Goal: Information Seeking & Learning: Check status

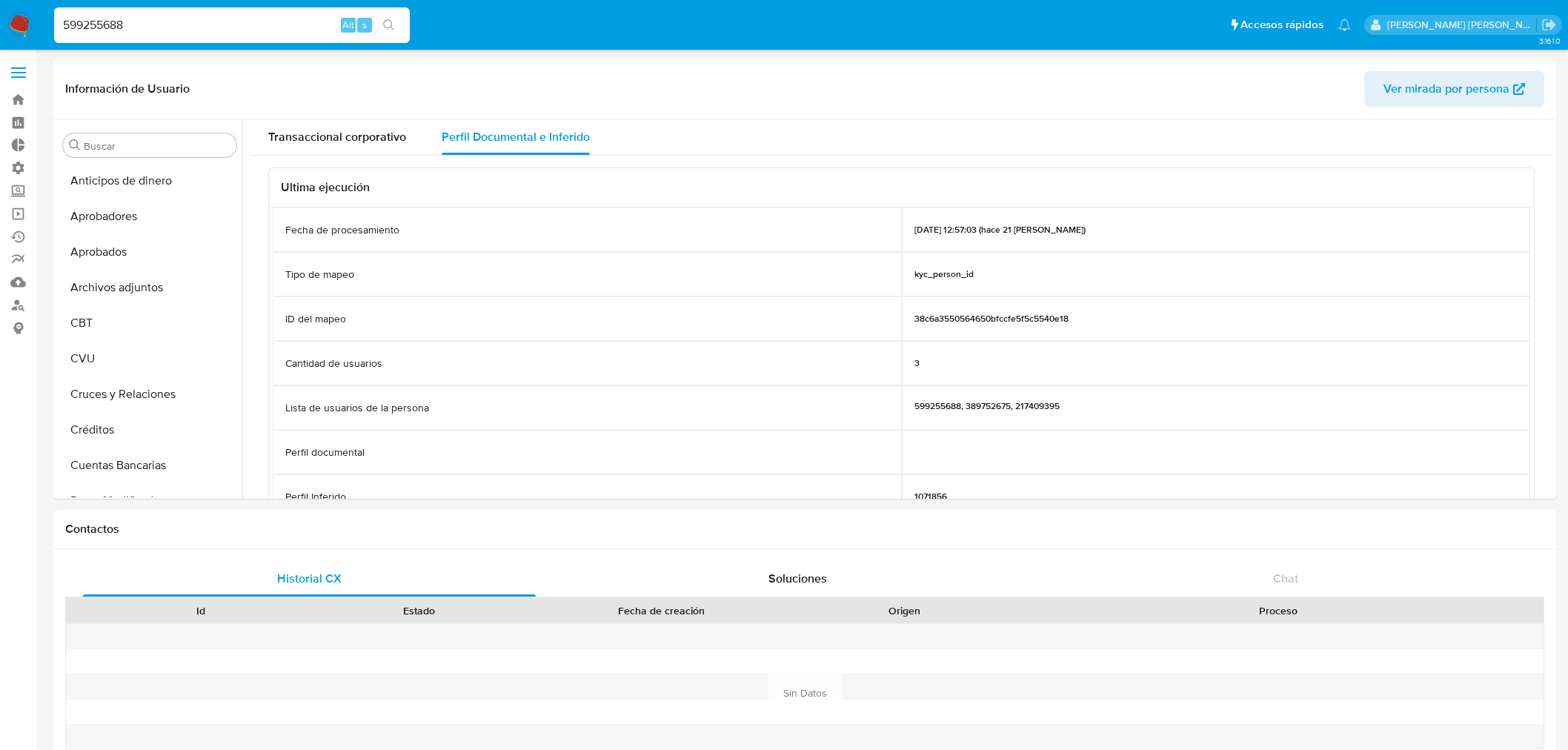
select select "10"
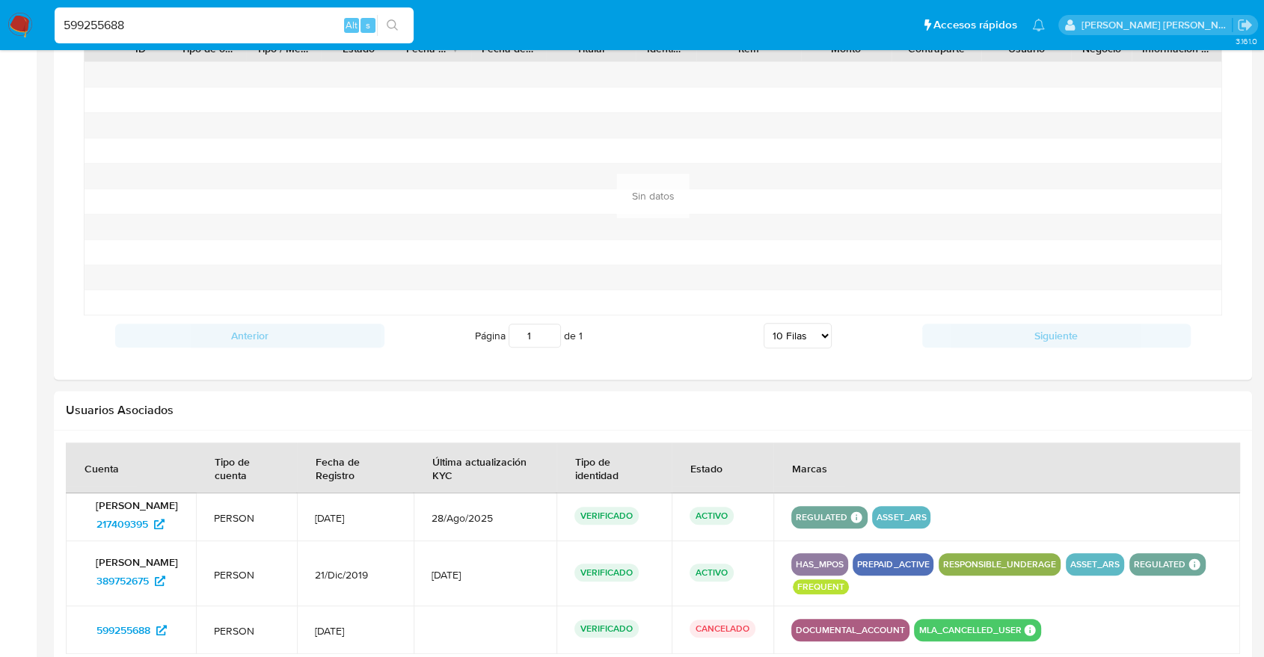
scroll to position [497, 0]
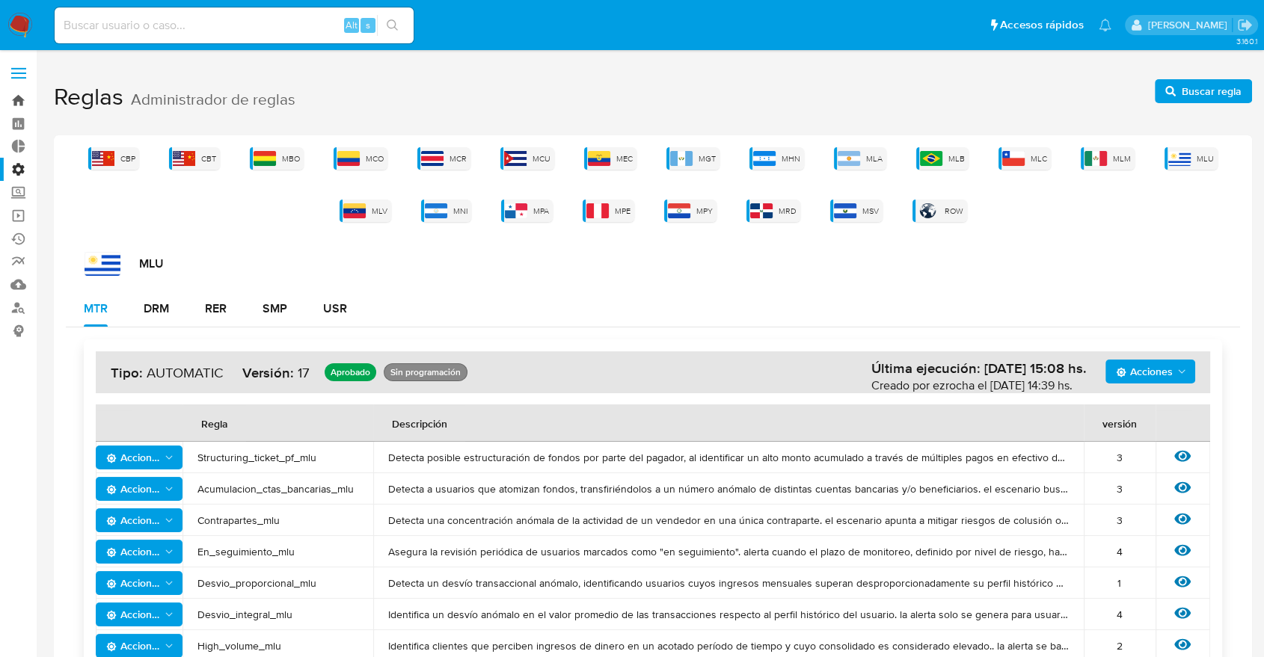
click at [18, 102] on link "Bandeja" at bounding box center [89, 100] width 178 height 23
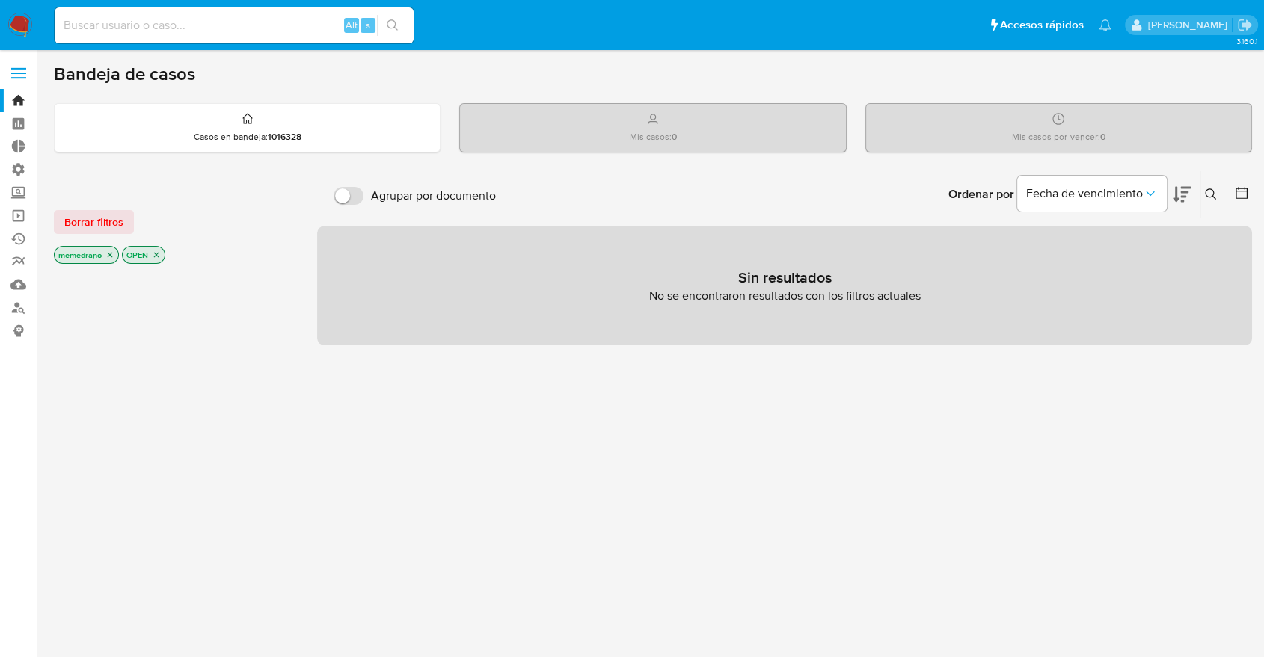
click at [156, 251] on icon "close-filter" at bounding box center [156, 255] width 9 height 9
click at [109, 254] on icon "close-filter" at bounding box center [110, 256] width 5 height 5
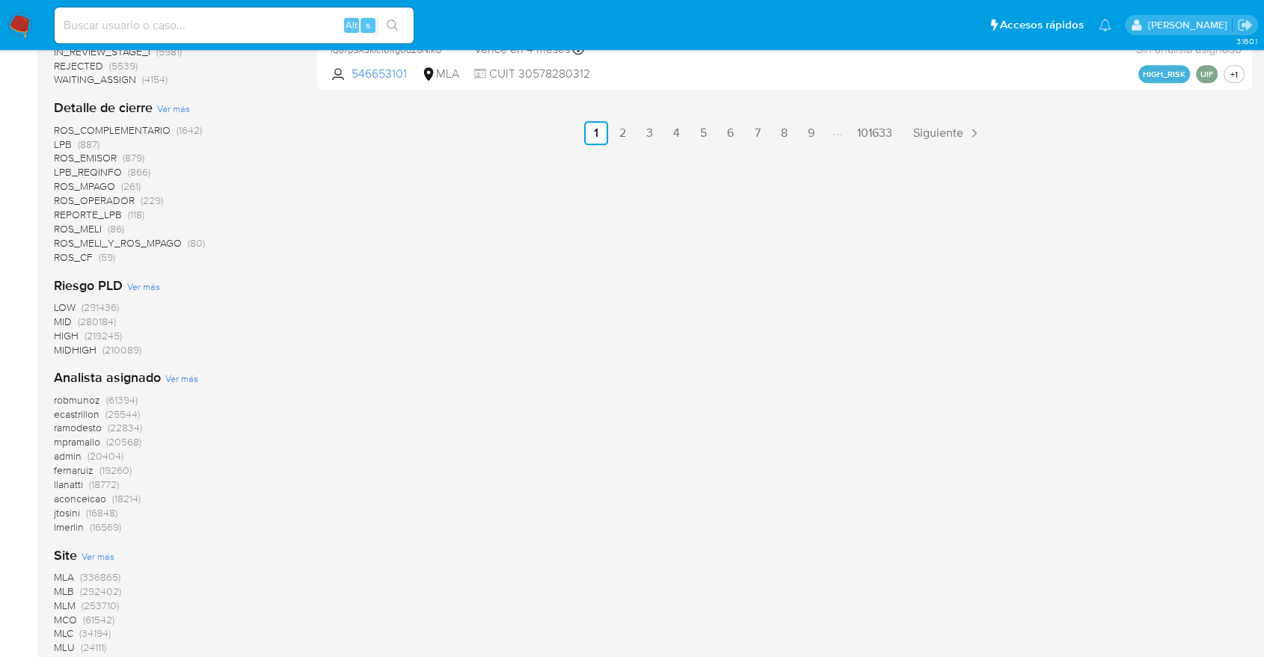
scroll to position [1215, 0]
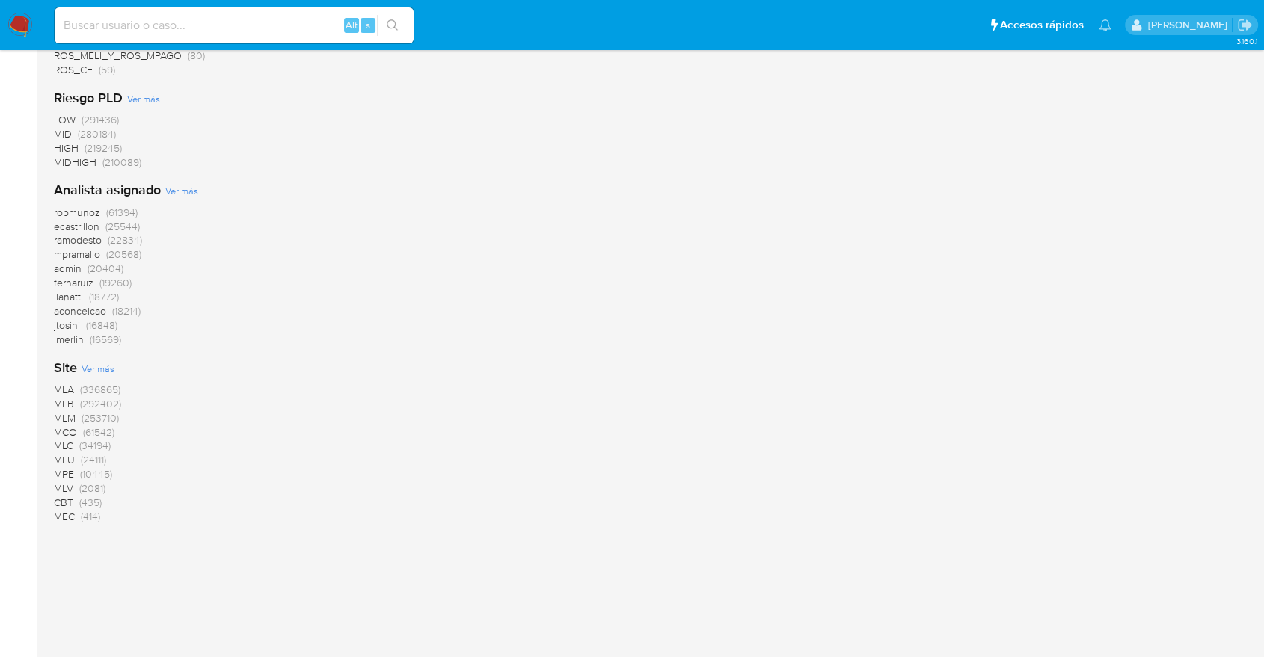
click at [67, 403] on span "MLB" at bounding box center [64, 403] width 20 height 15
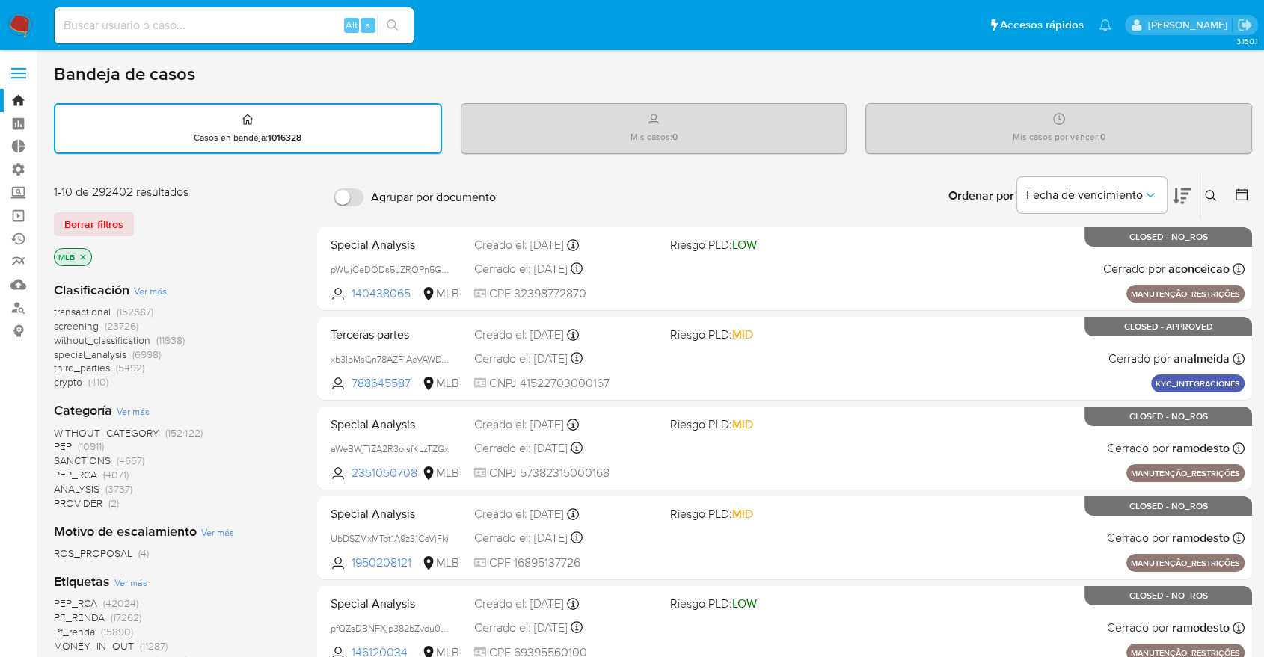
click at [1238, 194] on icon at bounding box center [1241, 194] width 15 height 15
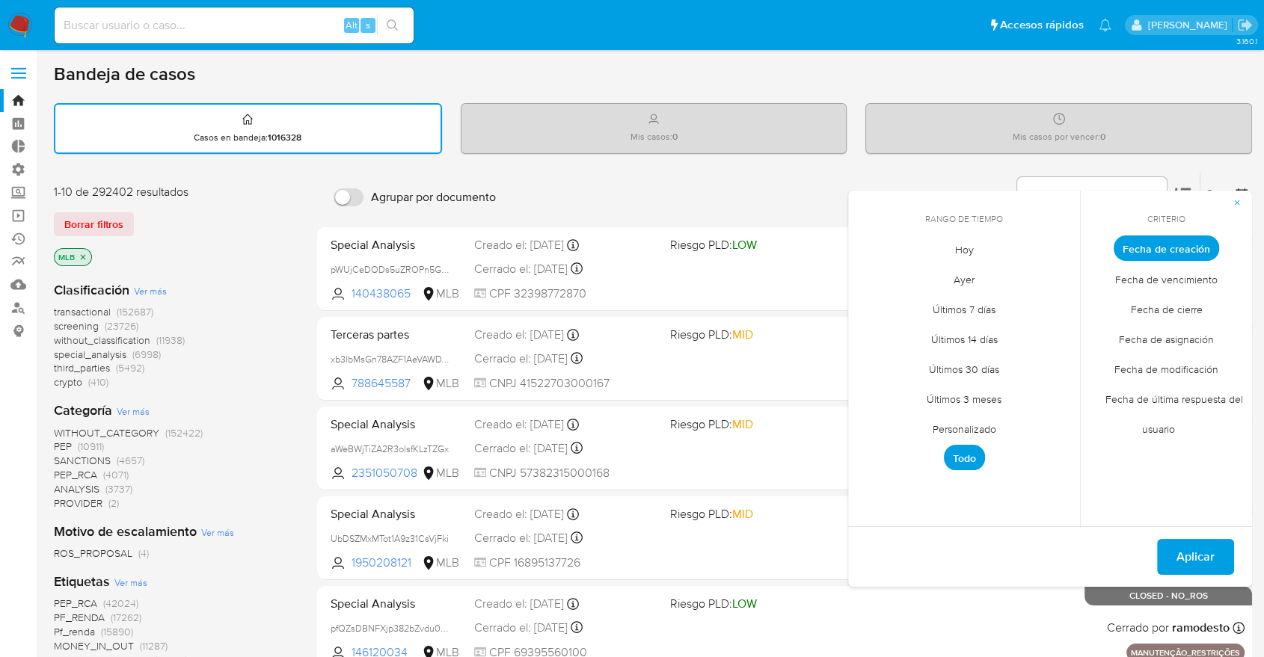
click at [974, 424] on span "Personalizado" at bounding box center [964, 429] width 95 height 31
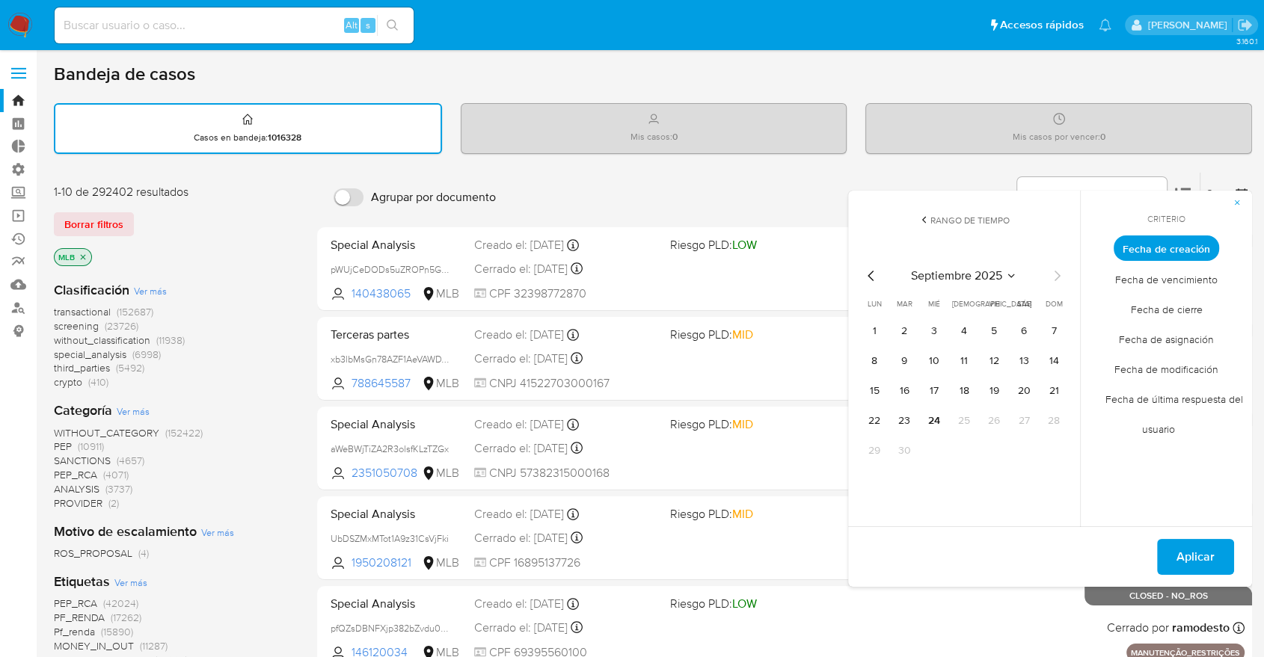
click at [872, 277] on icon "Mes anterior" at bounding box center [871, 276] width 18 height 18
click at [898, 393] on button "12" at bounding box center [904, 391] width 24 height 24
click at [1191, 555] on span "Aplicar" at bounding box center [1195, 557] width 38 height 33
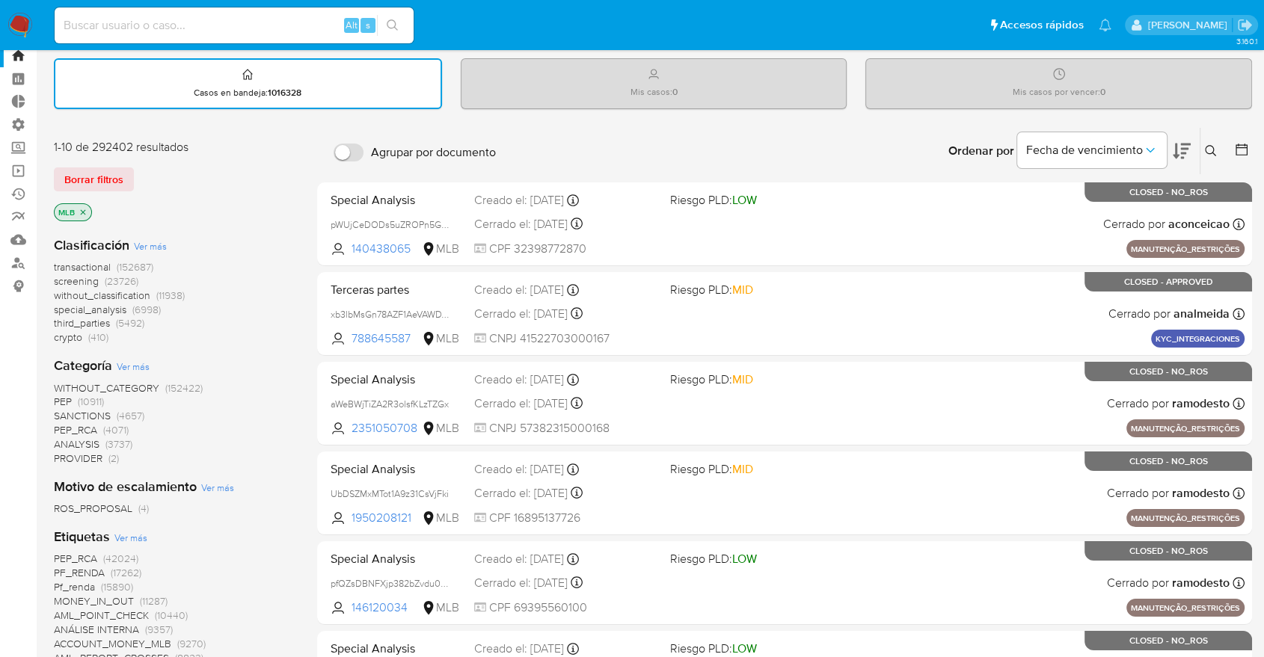
scroll to position [46, 0]
click at [84, 262] on span "transactional" at bounding box center [82, 266] width 57 height 15
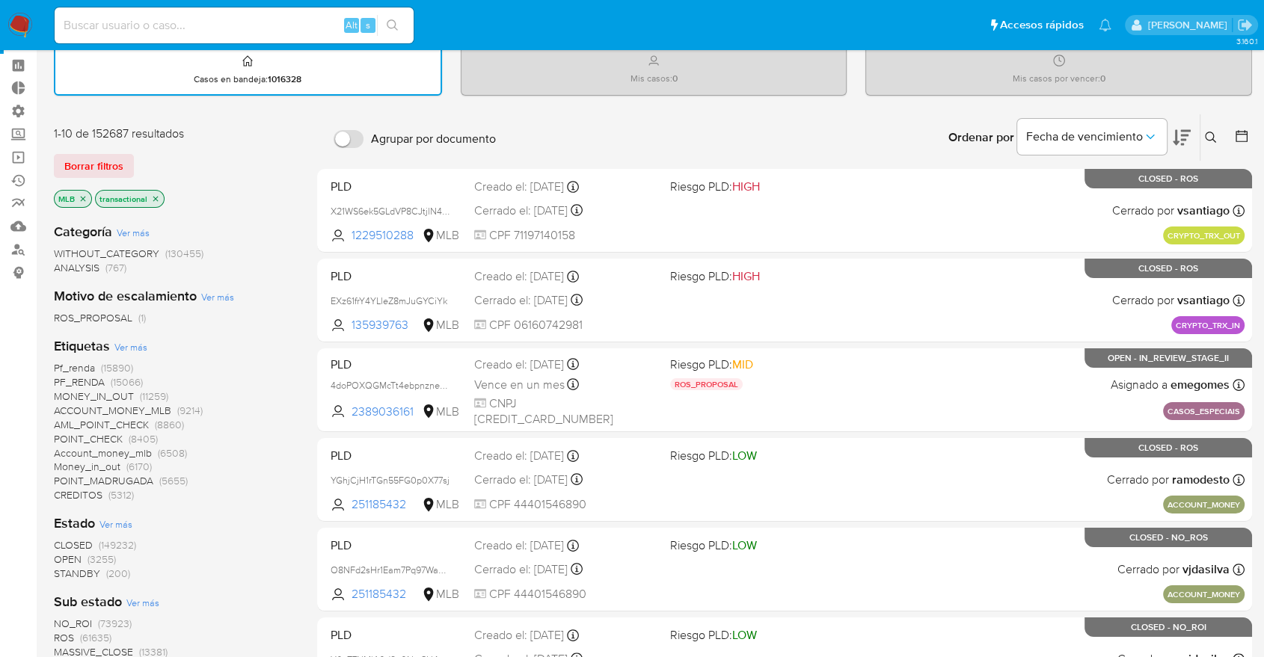
scroll to position [57, 0]
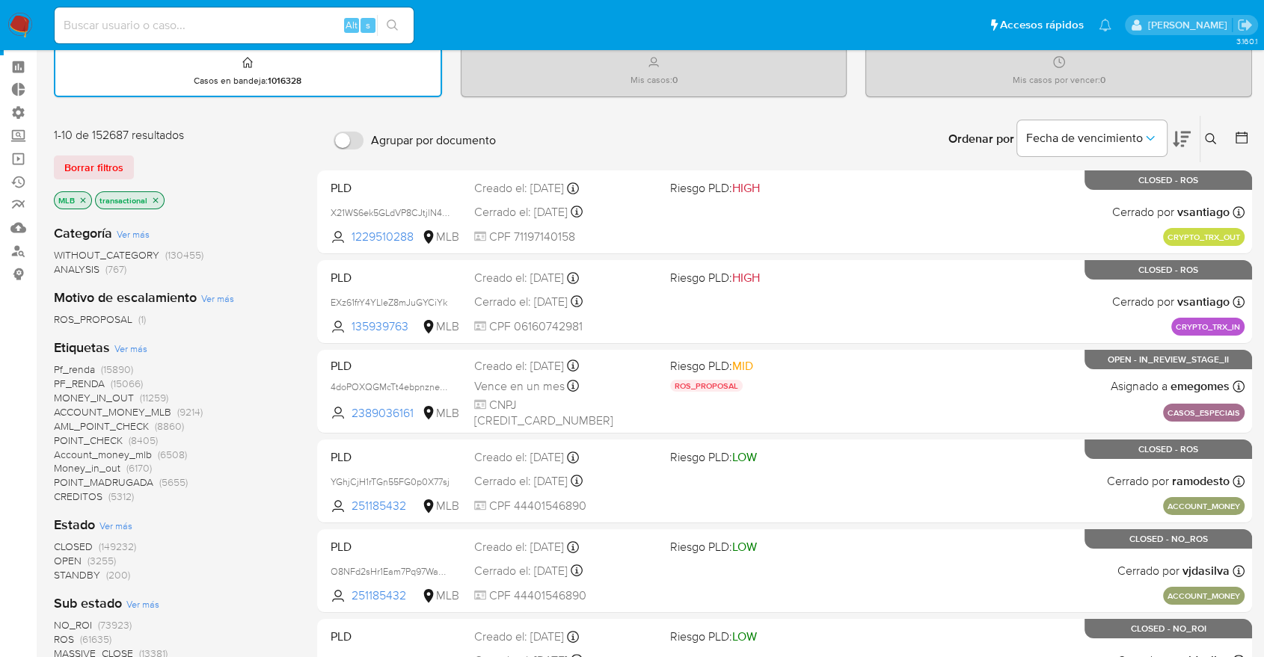
click at [1239, 139] on icon at bounding box center [1241, 137] width 15 height 15
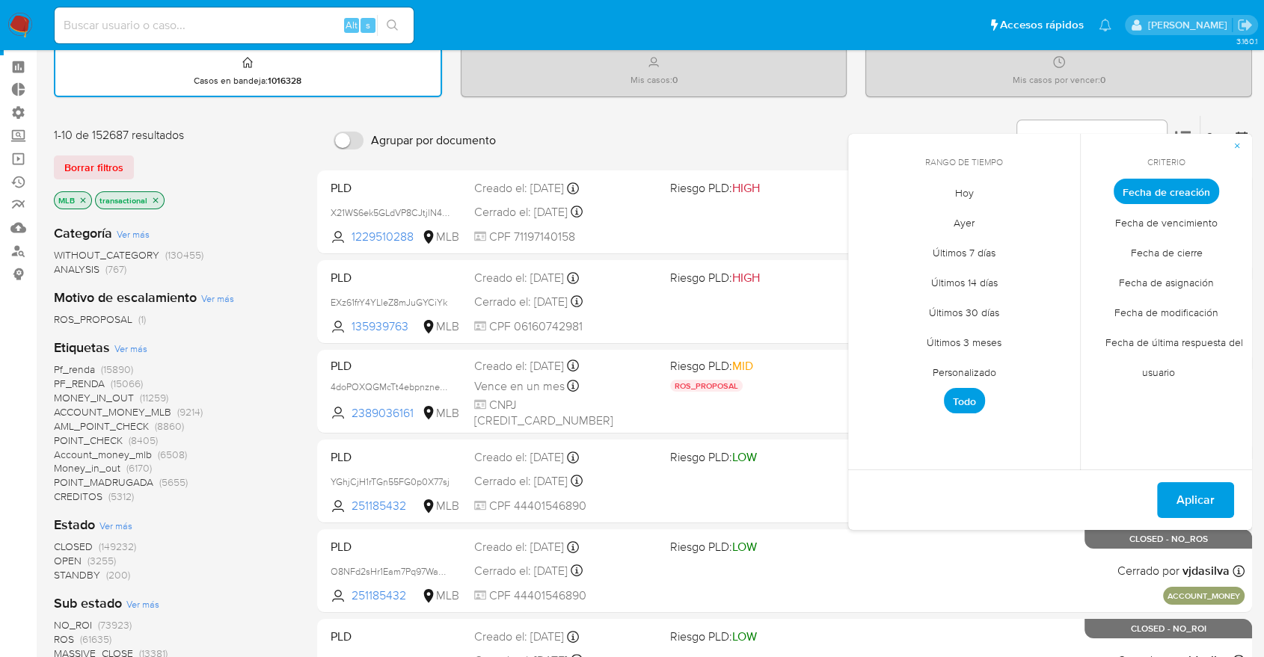
click at [971, 364] on span "Personalizado" at bounding box center [964, 372] width 95 height 31
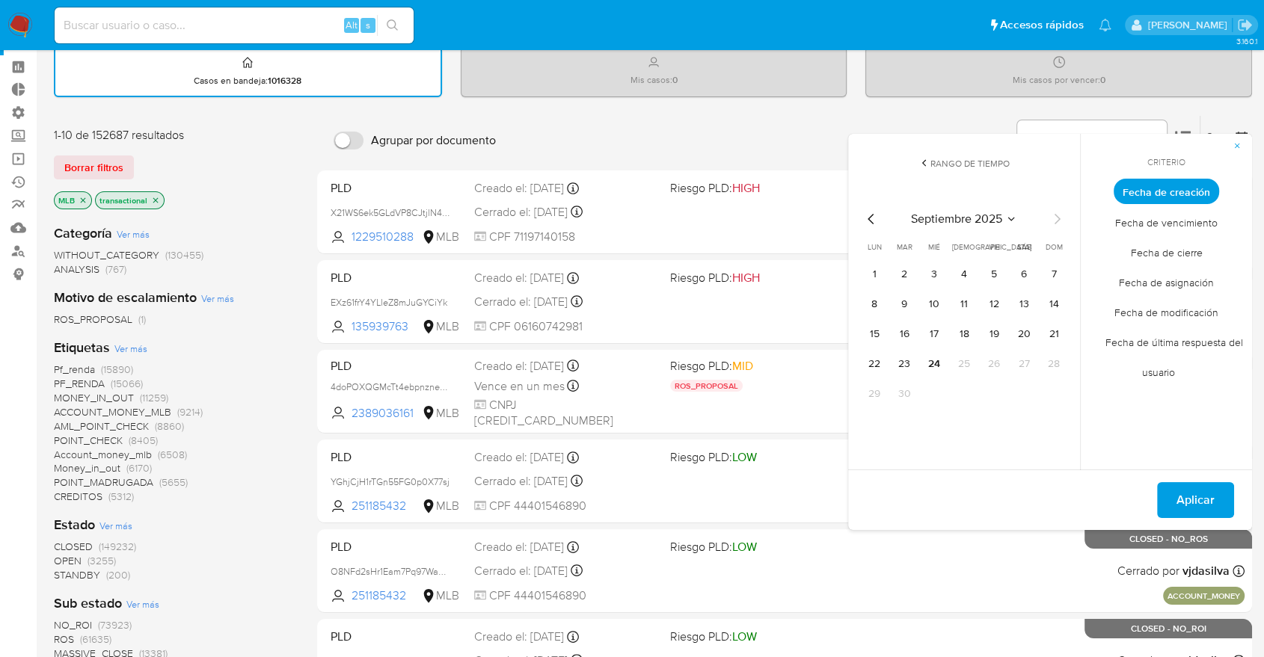
click at [869, 220] on icon "Mes anterior" at bounding box center [870, 219] width 6 height 10
click at [897, 328] on button "12" at bounding box center [904, 334] width 24 height 24
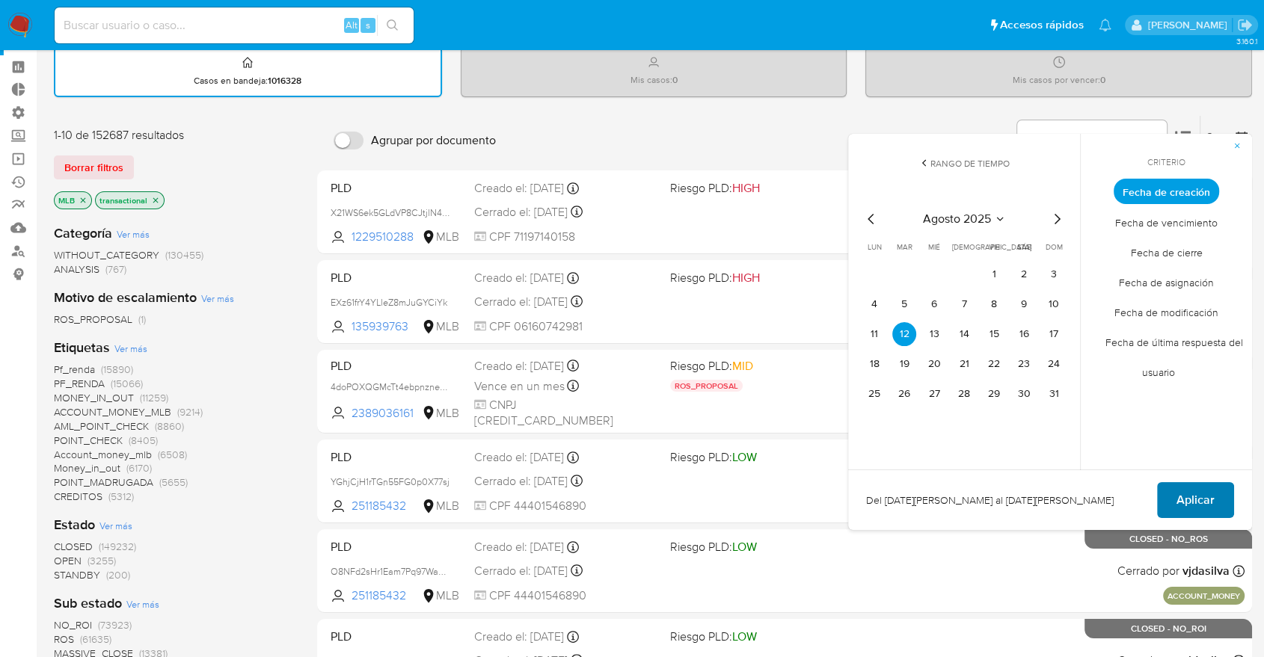
click at [1197, 497] on span "Aplicar" at bounding box center [1195, 500] width 38 height 33
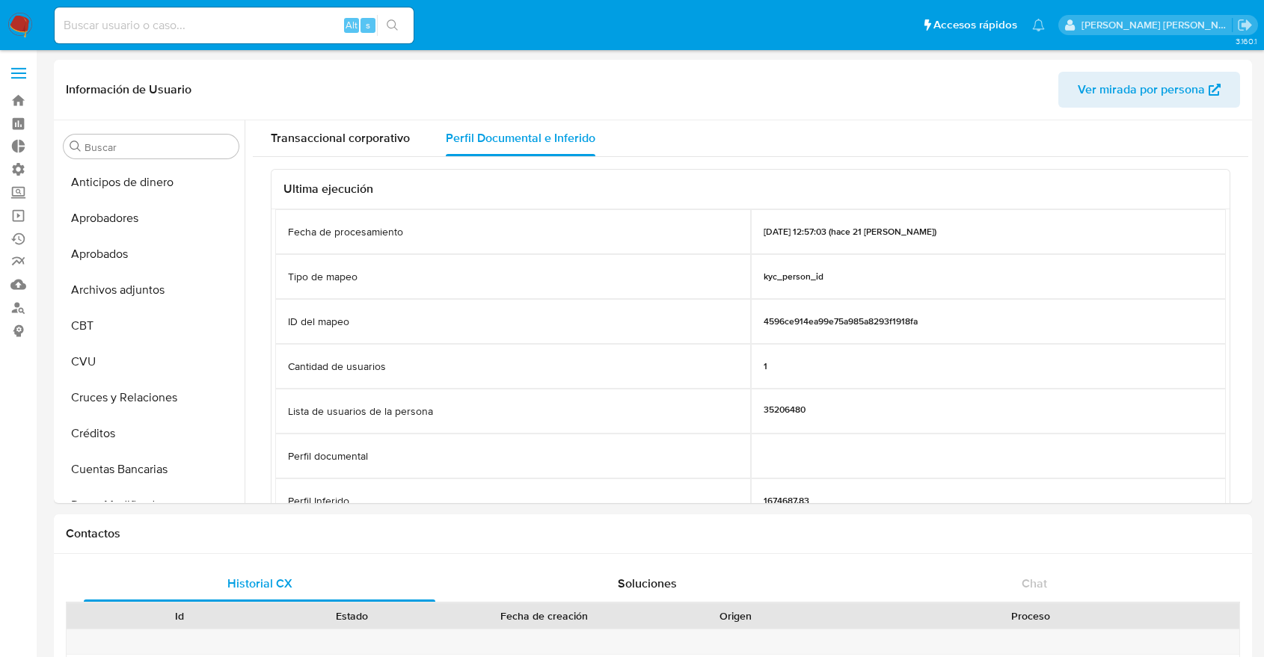
select select "10"
